Goal: Information Seeking & Learning: Stay updated

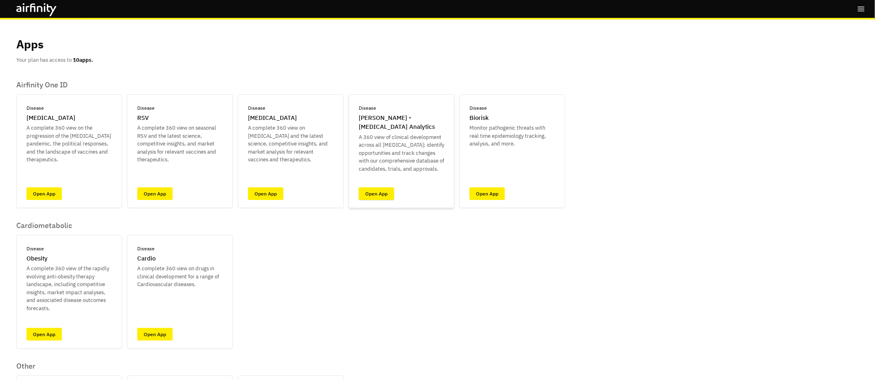
click at [374, 192] on link "Open App" at bounding box center [376, 194] width 35 height 13
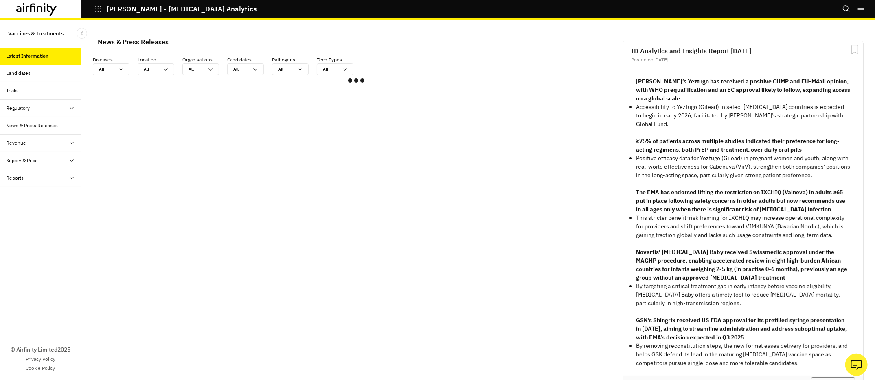
scroll to position [488, 244]
click at [26, 72] on div "Candidates" at bounding box center [19, 73] width 24 height 7
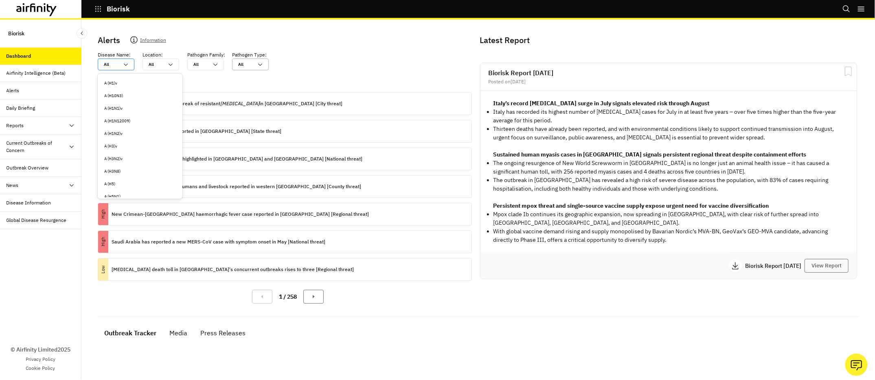
click at [109, 65] on div at bounding box center [111, 65] width 15 height 8
type input "n"
type input "na"
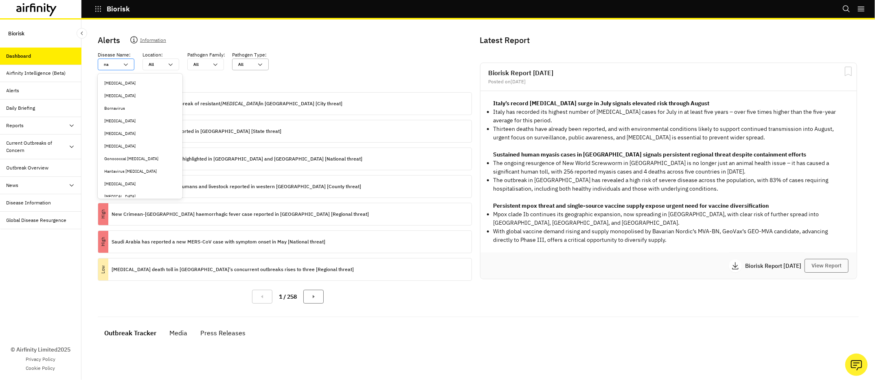
type input "nae"
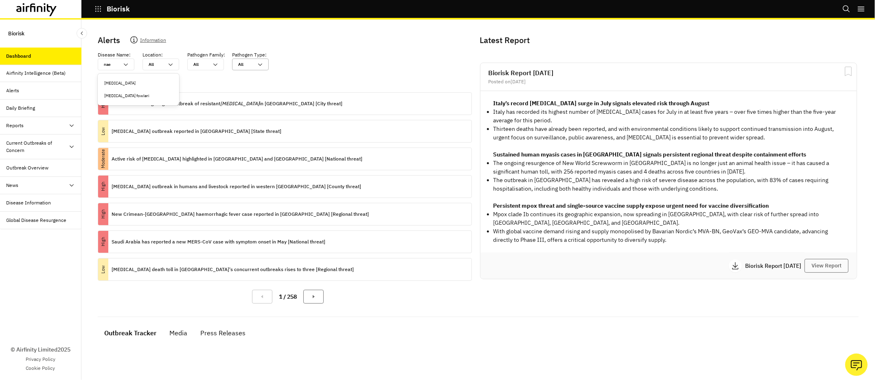
click at [118, 95] on div "[MEDICAL_DATA] fowleri" at bounding box center [138, 96] width 68 height 6
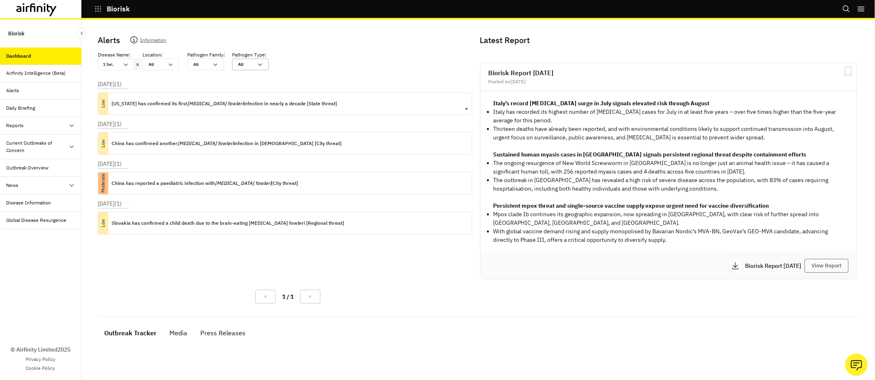
click at [183, 102] on p "[US_STATE] has confirmed its first [MEDICAL_DATA] fowleri infection in nearly a…" at bounding box center [223, 103] width 225 height 9
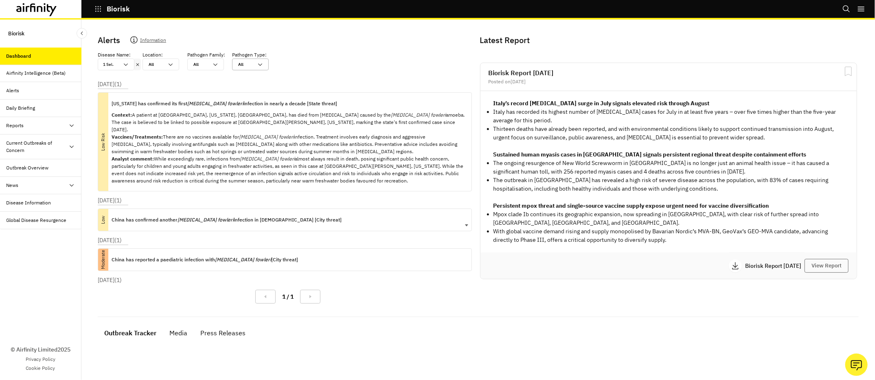
click at [211, 216] on p "China has confirmed another [MEDICAL_DATA] fowleri infection in [DEMOGRAPHIC_DA…" at bounding box center [226, 220] width 230 height 9
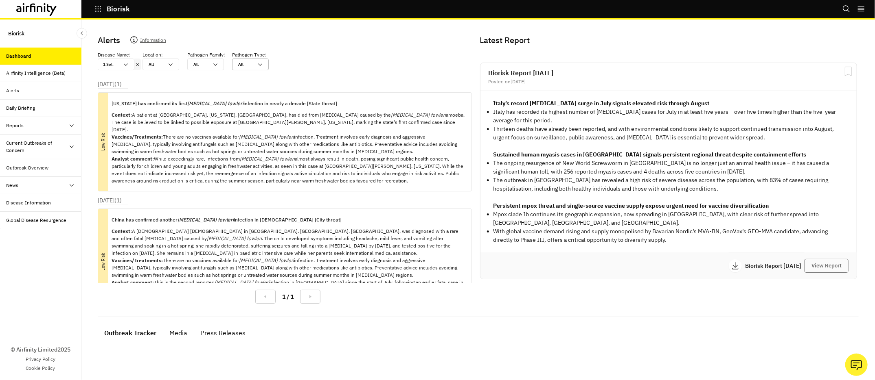
click at [197, 217] on icon "[MEDICAL_DATA] fowleri" at bounding box center [205, 220] width 56 height 6
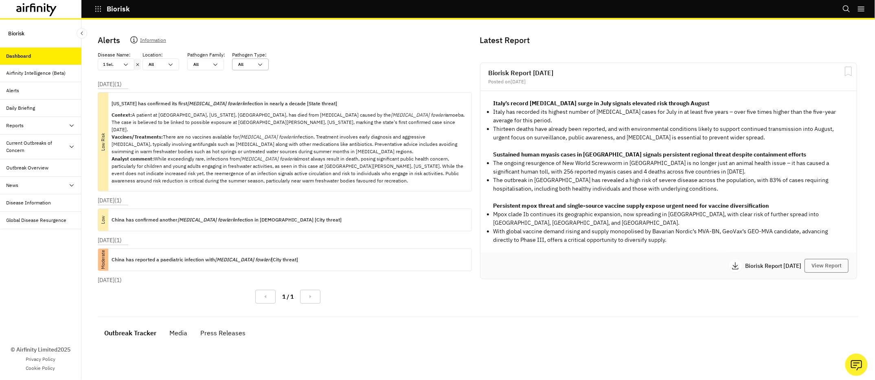
click at [138, 61] on icon at bounding box center [138, 64] width 6 height 7
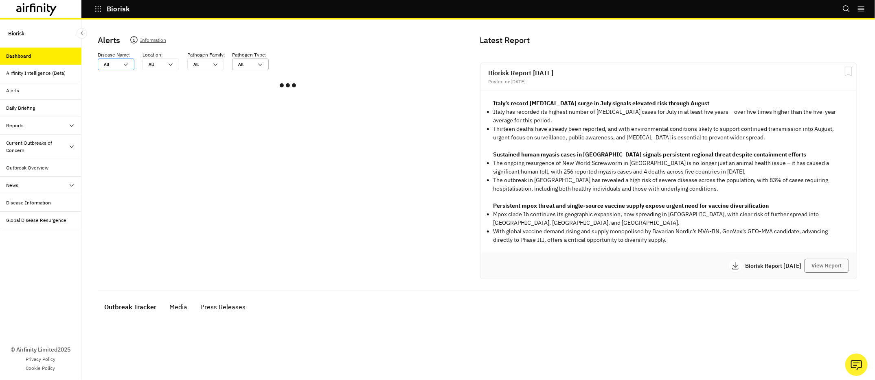
click at [116, 64] on div at bounding box center [111, 65] width 15 height 8
type input "a"
type input "an"
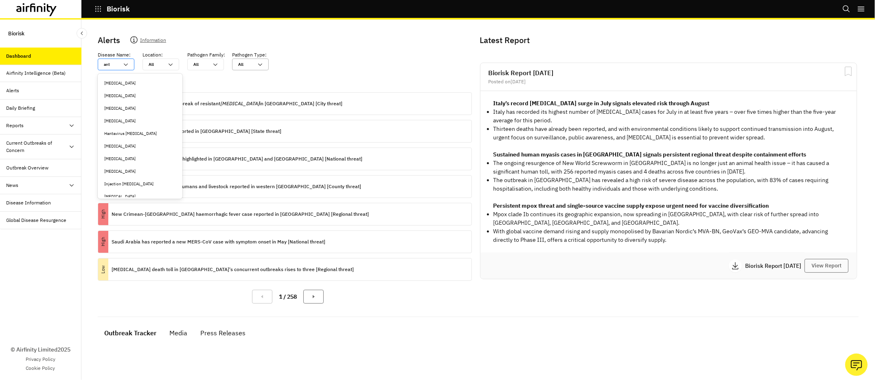
click at [109, 81] on div "Anthrax" at bounding box center [140, 83] width 72 height 6
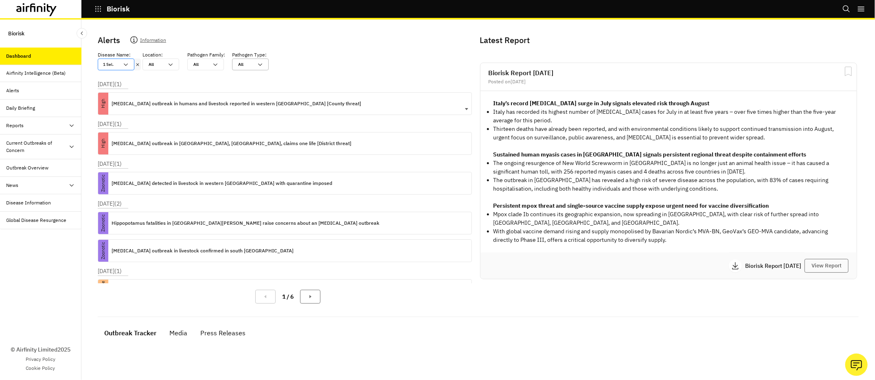
click at [154, 101] on p "Anthrax outbreak in humans and livestock reported in western Kenya [County thre…" at bounding box center [235, 103] width 249 height 9
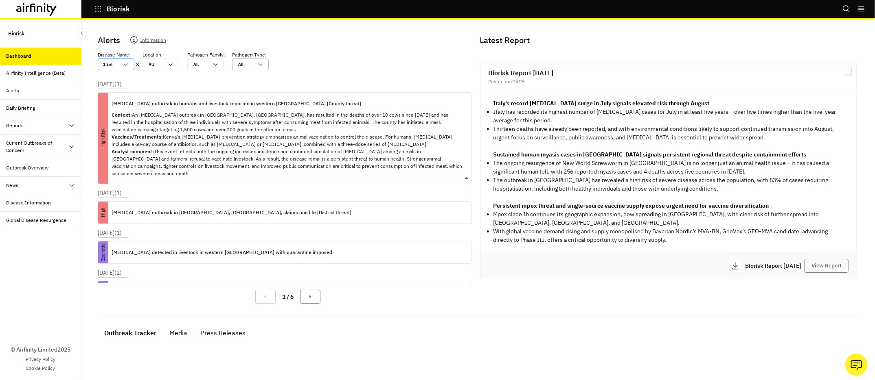
click at [154, 101] on p "Anthrax outbreak in humans and livestock reported in western Kenya [County thre…" at bounding box center [235, 103] width 249 height 9
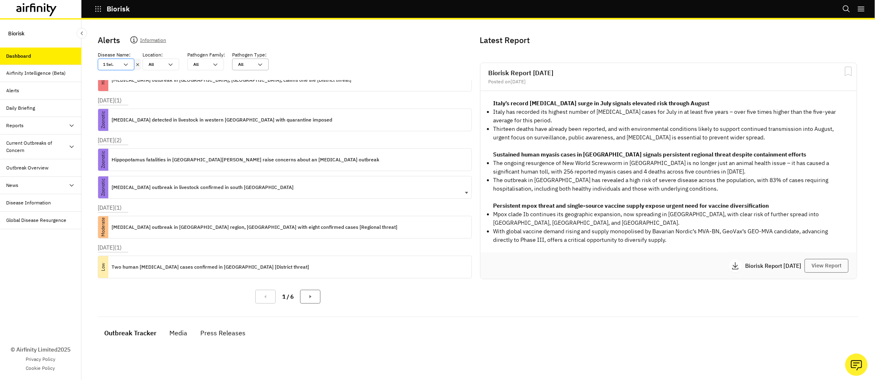
scroll to position [64, 0]
click at [159, 184] on p "Anthrax outbreak in livestock confirmed in south Croatia" at bounding box center [202, 187] width 182 height 9
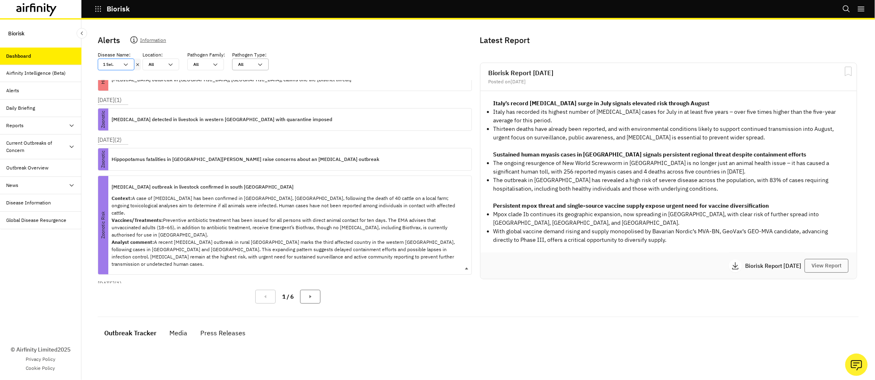
click at [160, 183] on p "Anthrax outbreak in livestock confirmed in south Croatia" at bounding box center [202, 187] width 182 height 9
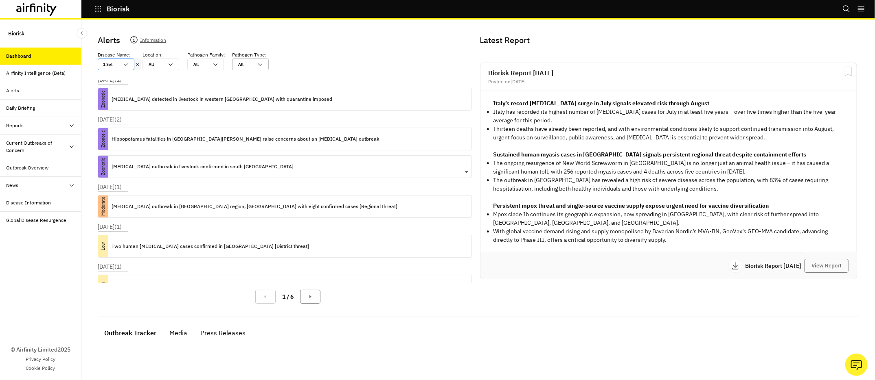
scroll to position [86, 0]
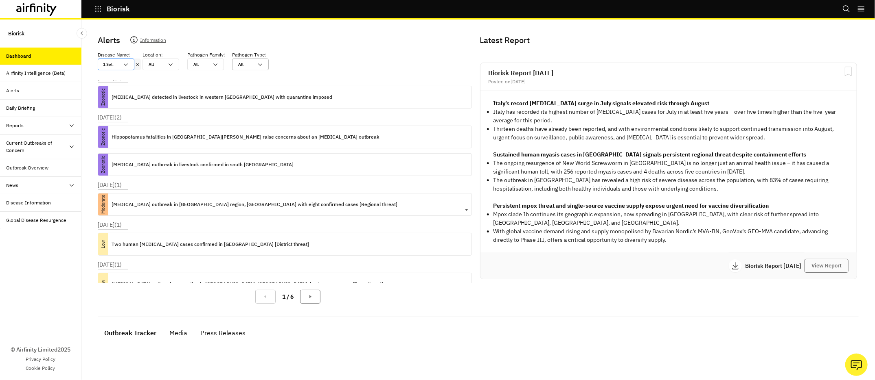
click at [152, 205] on p "Anthrax outbreak in Akmola region, Kazakhstan with eight confirmed cases [Regio…" at bounding box center [254, 204] width 286 height 9
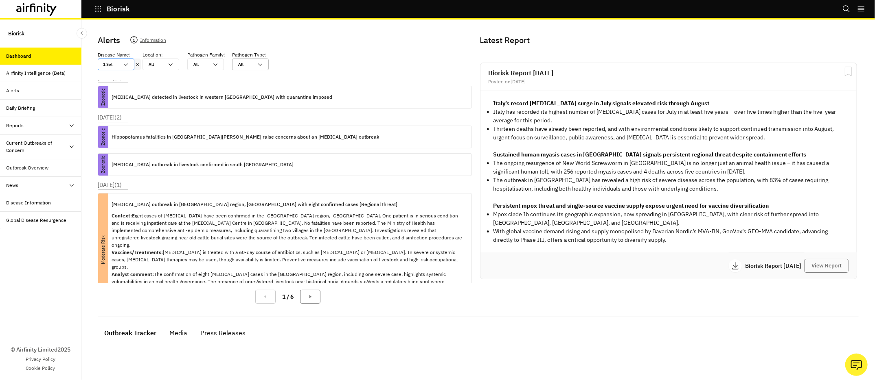
click at [148, 201] on p "Anthrax outbreak in Akmola region, Kazakhstan with eight confirmed cases [Regio…" at bounding box center [254, 204] width 286 height 9
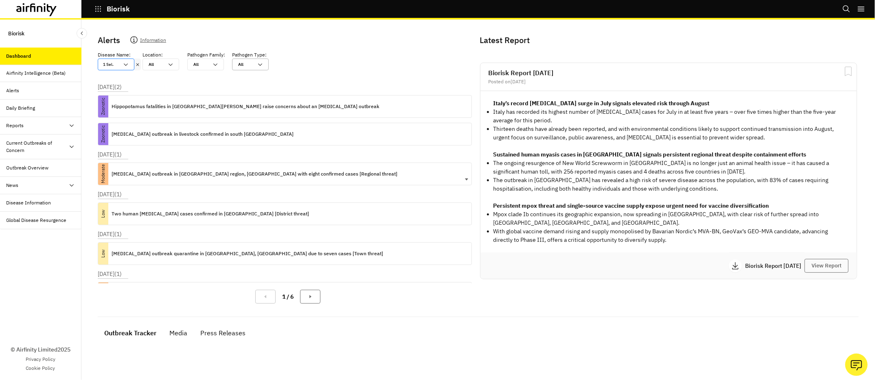
scroll to position [117, 0]
click at [155, 204] on div "Two human anthrax cases confirmed in Romania [District threat]" at bounding box center [209, 214] width 197 height 22
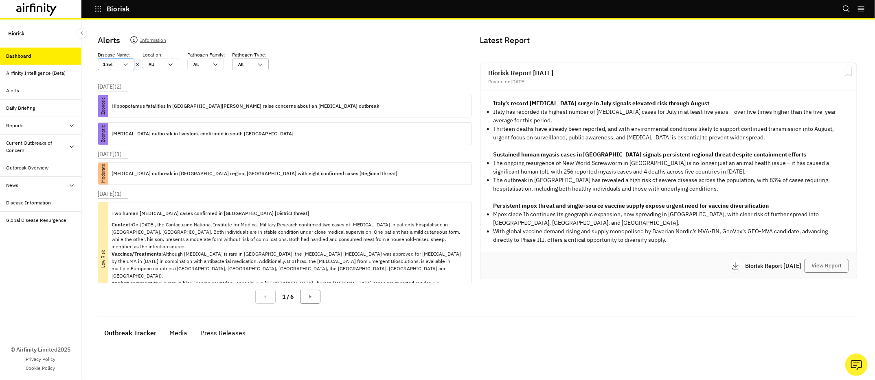
click at [155, 204] on div "Two human anthrax cases confirmed in Romania [District threat] Context: On 10 J…" at bounding box center [287, 259] width 353 height 113
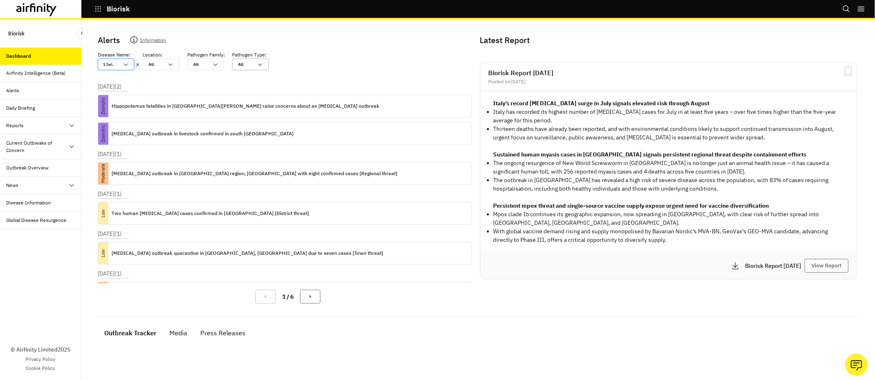
click at [138, 66] on icon at bounding box center [138, 64] width 6 height 7
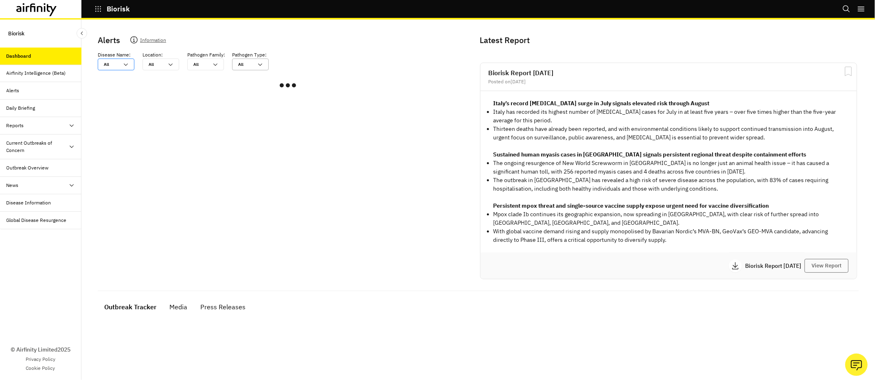
click at [126, 65] on icon at bounding box center [125, 64] width 7 height 7
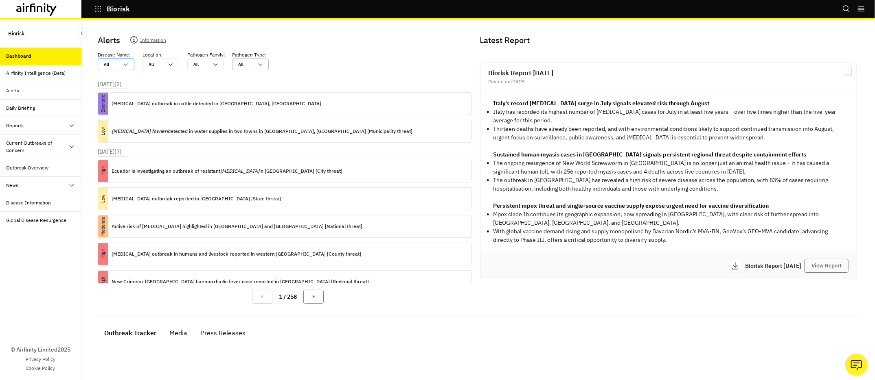
click at [126, 65] on icon at bounding box center [125, 64] width 7 height 7
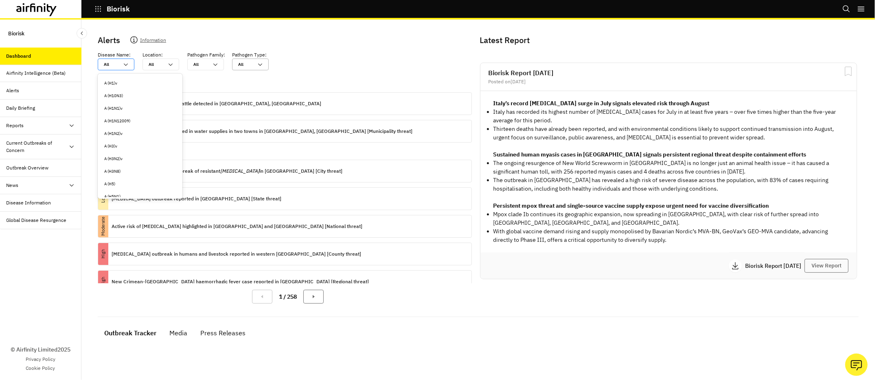
click at [126, 65] on icon at bounding box center [125, 64] width 7 height 7
type input "d"
type input "de"
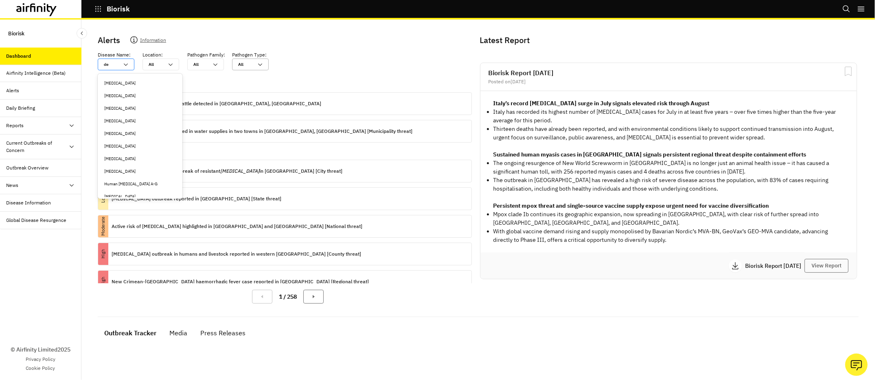
type input "den"
type input "deng"
type input "dengu"
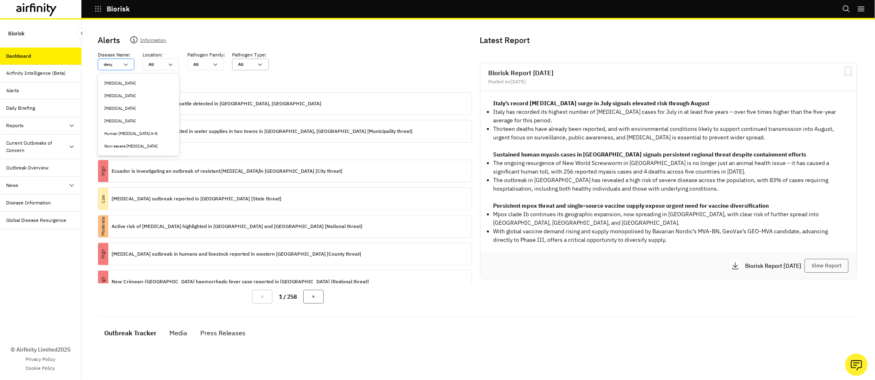
type input "dengu"
type input "dengue"
click at [125, 97] on div "Dengue" at bounding box center [138, 96] width 68 height 6
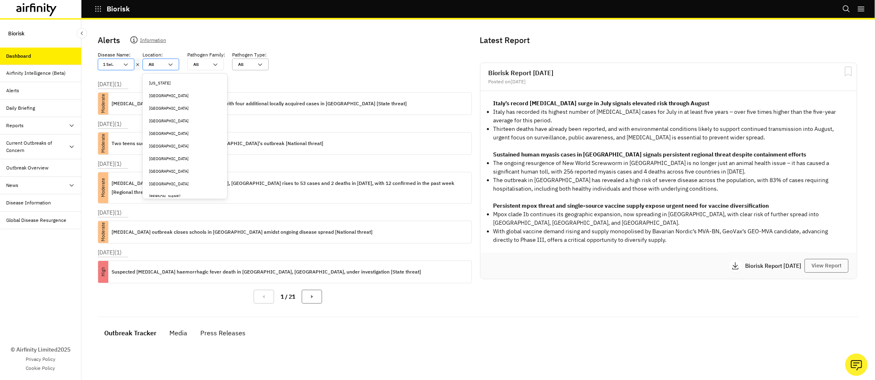
click at [162, 64] on div at bounding box center [156, 65] width 15 height 8
type input "f"
type input "fi"
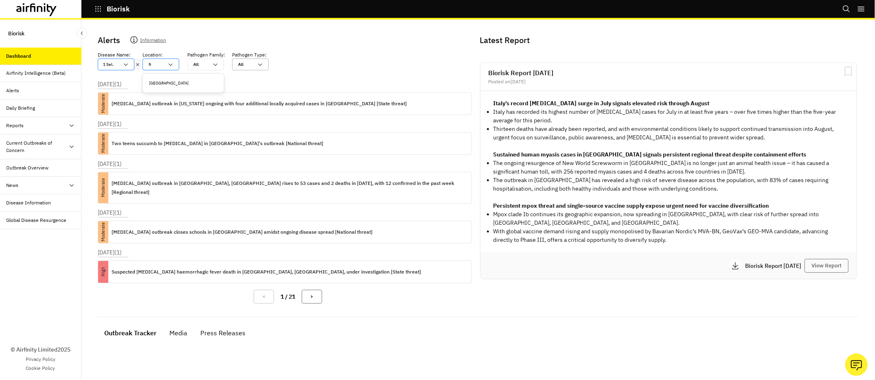
type input "fij"
type input "fiji"
click at [162, 88] on div "[GEOGRAPHIC_DATA]" at bounding box center [183, 83] width 78 height 13
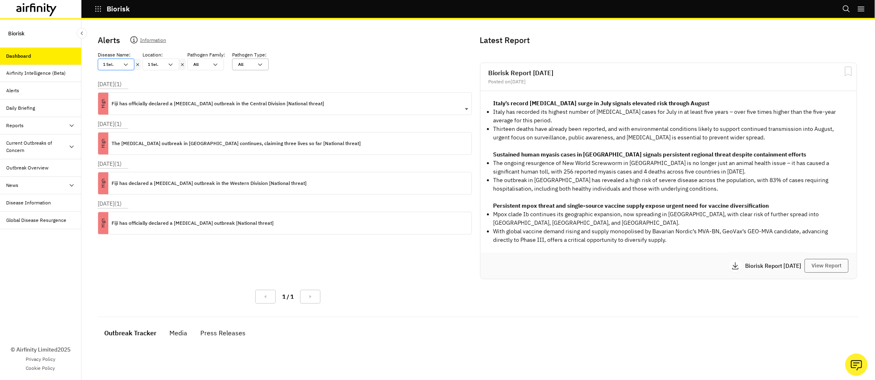
click at [158, 102] on p "Fiji has officially declared a dengue outbreak in the Central Division [Nationa…" at bounding box center [217, 103] width 212 height 9
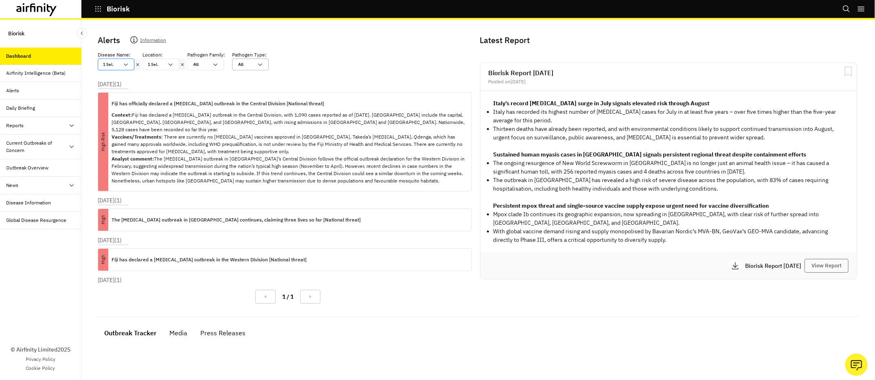
click at [140, 64] on icon at bounding box center [138, 64] width 6 height 7
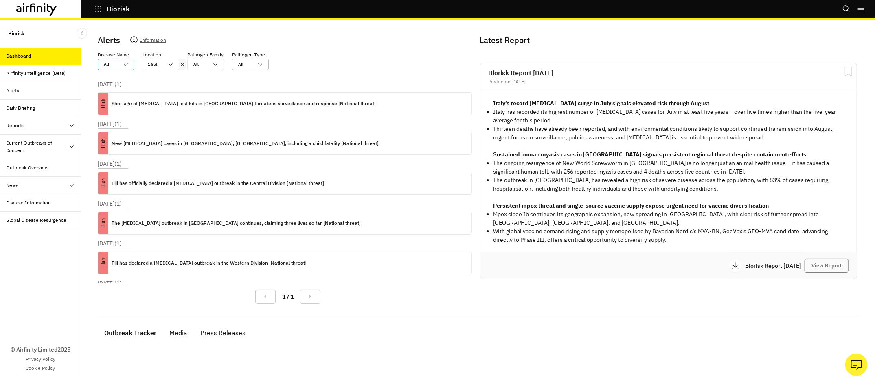
click at [183, 66] on icon at bounding box center [182, 64] width 6 height 7
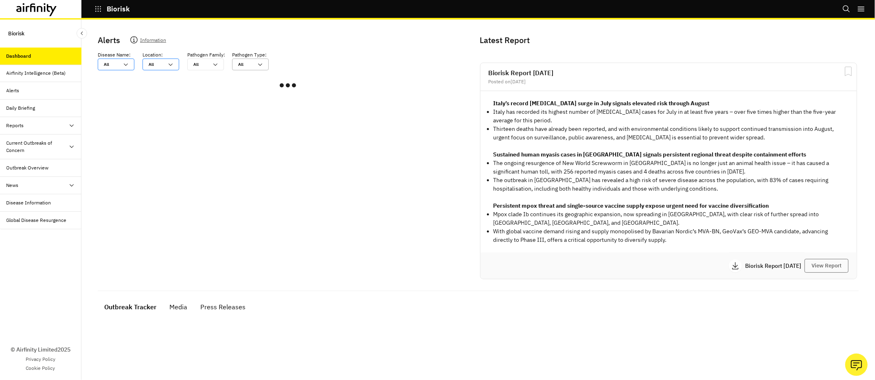
drag, startPoint x: 175, startPoint y: 66, endPoint x: 160, endPoint y: 66, distance: 15.1
click at [160, 66] on div at bounding box center [156, 65] width 15 height 8
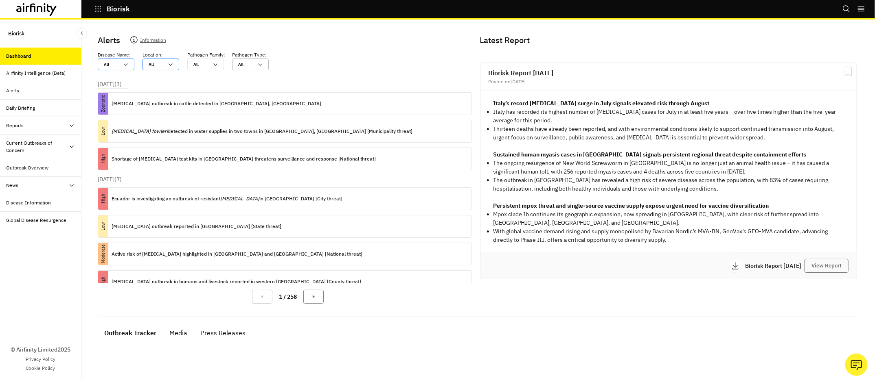
click at [160, 66] on div at bounding box center [156, 65] width 15 height 8
type input "p"
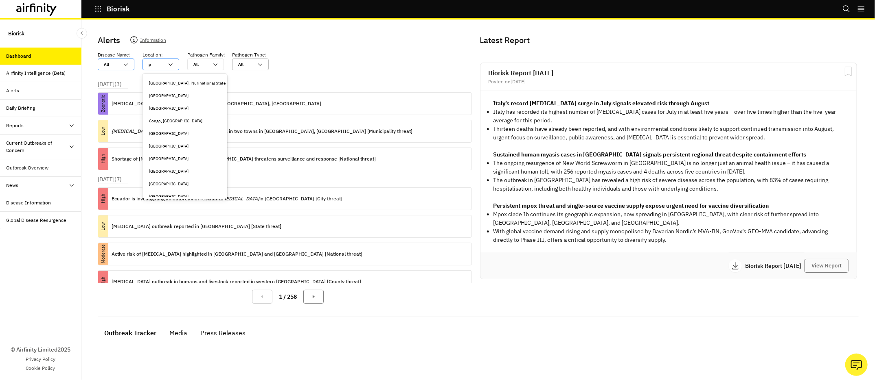
type input "pa"
type input "pap"
click at [164, 80] on div "Papua New Guinea" at bounding box center [183, 83] width 68 height 6
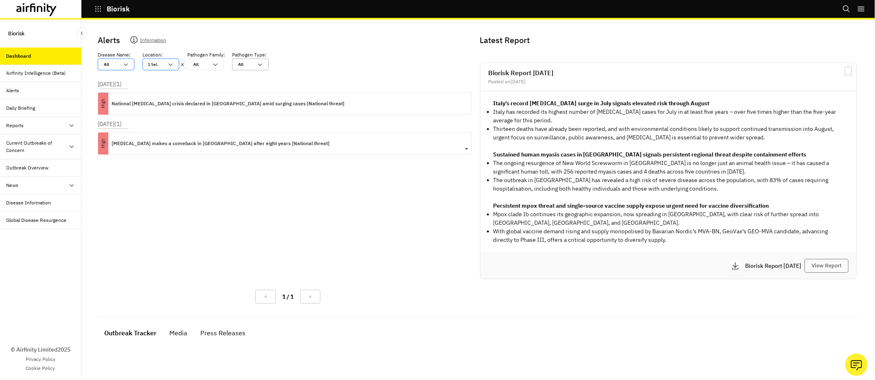
click at [156, 143] on p "Polio makes a comeback in Papua New Guinea after eight years [National threat]" at bounding box center [220, 143] width 218 height 9
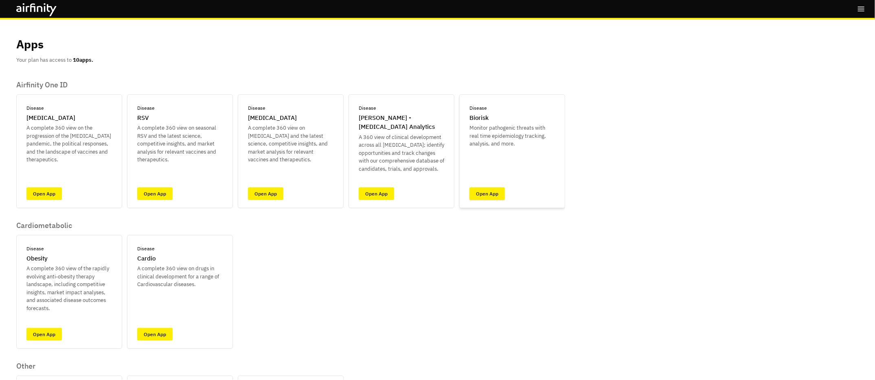
click at [489, 192] on link "Open App" at bounding box center [486, 194] width 35 height 13
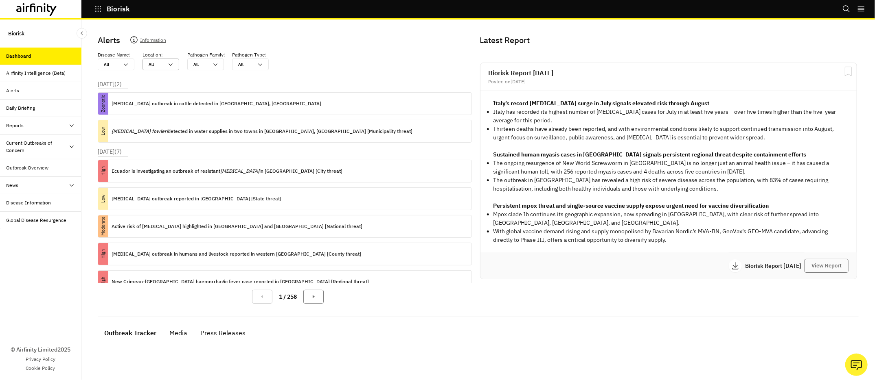
click at [157, 67] on div at bounding box center [156, 65] width 15 height 8
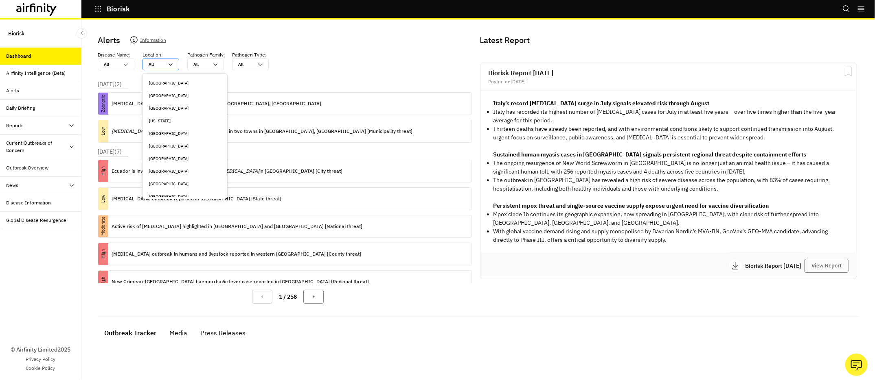
type input "r"
type input "ru"
type input "rus"
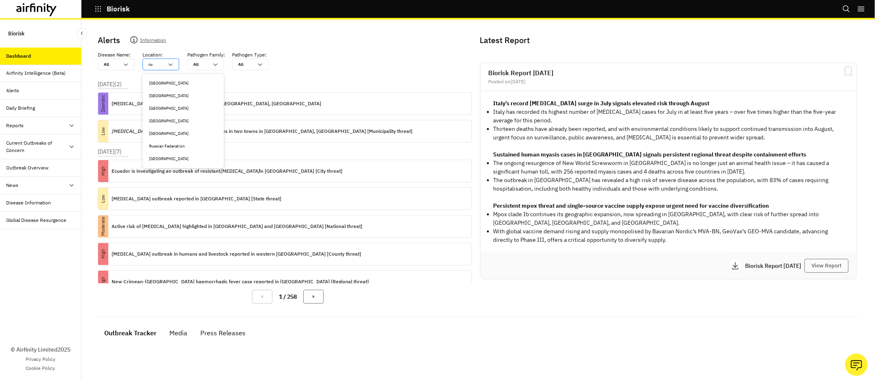
type input "rus"
type input "[PERSON_NAME]"
click at [163, 85] on div "Russian Federation" at bounding box center [183, 83] width 68 height 6
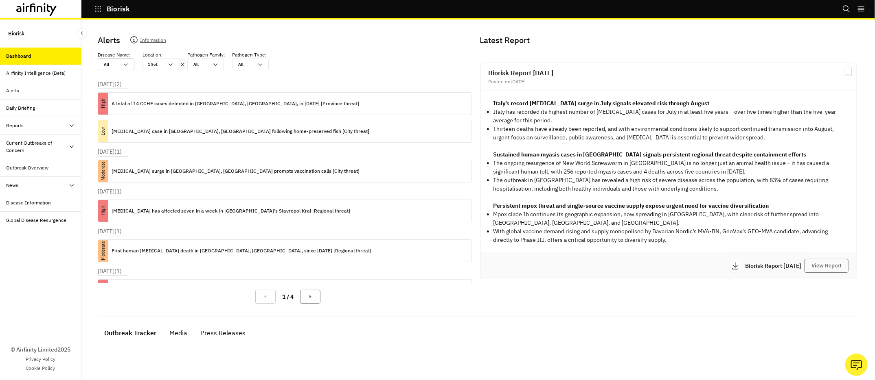
click at [115, 67] on div at bounding box center [111, 65] width 15 height 8
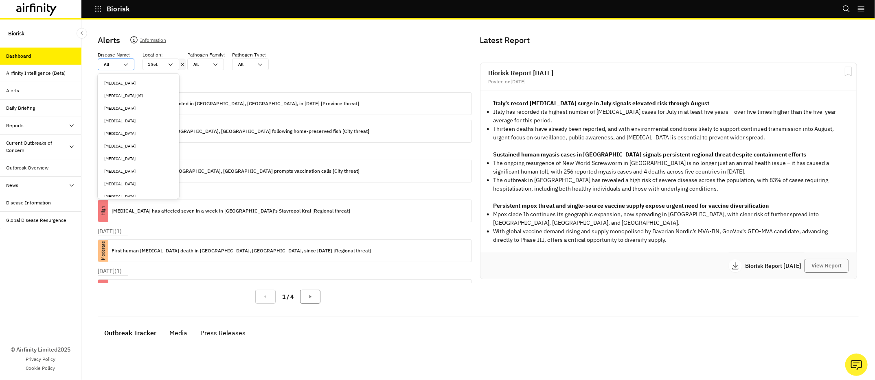
type input "m"
type input "me"
type input "men"
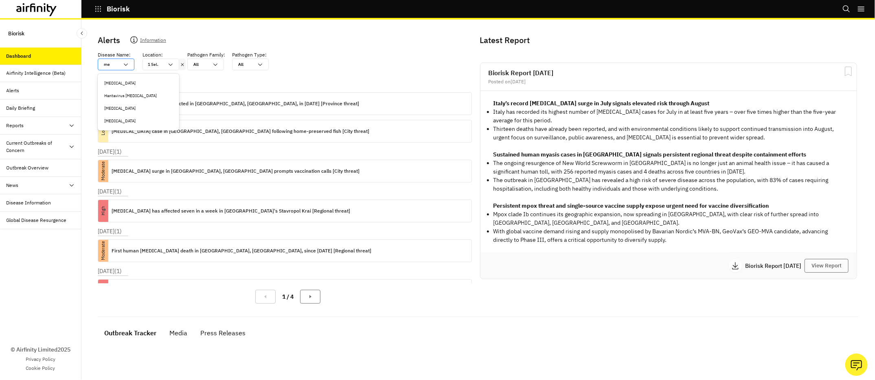
type input "men"
type input "meni"
type input "menin"
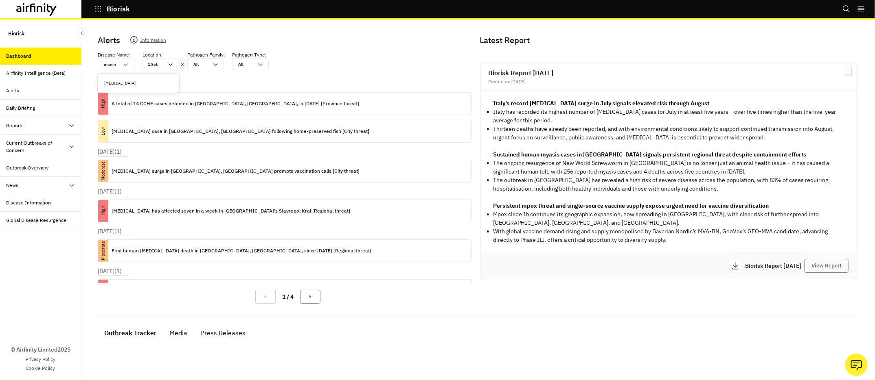
click at [121, 81] on div "[MEDICAL_DATA]" at bounding box center [138, 83] width 68 height 6
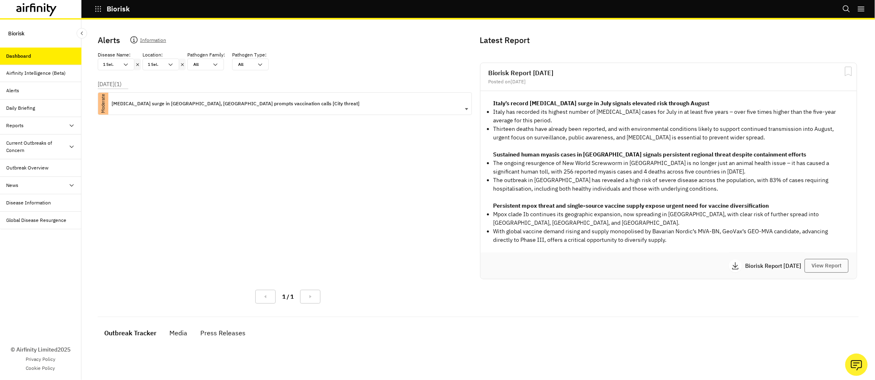
click at [127, 104] on p "[MEDICAL_DATA] surge in [GEOGRAPHIC_DATA], [GEOGRAPHIC_DATA] prompts vaccinatio…" at bounding box center [235, 103] width 248 height 9
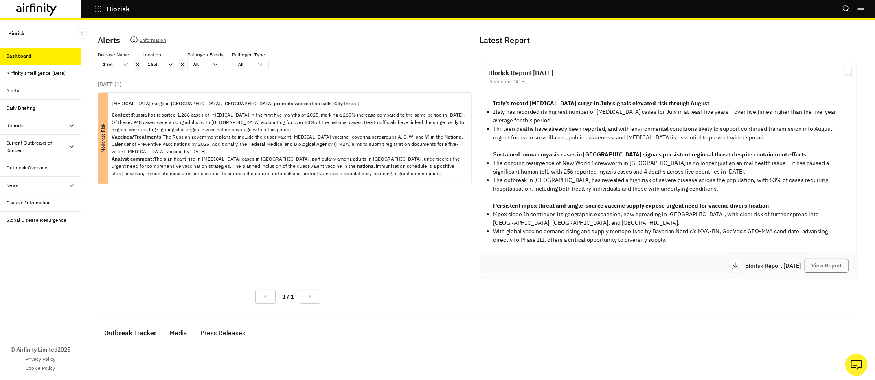
click at [23, 59] on div "Dashboard" at bounding box center [19, 55] width 25 height 7
